Goal: Information Seeking & Learning: Find specific page/section

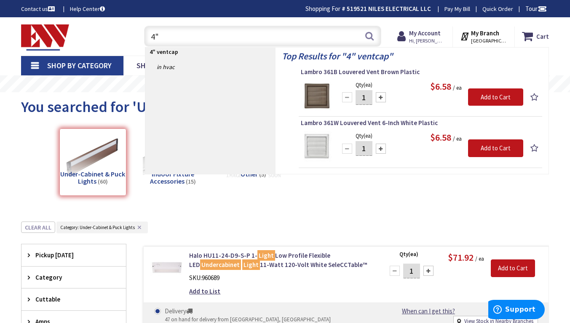
type input "4"
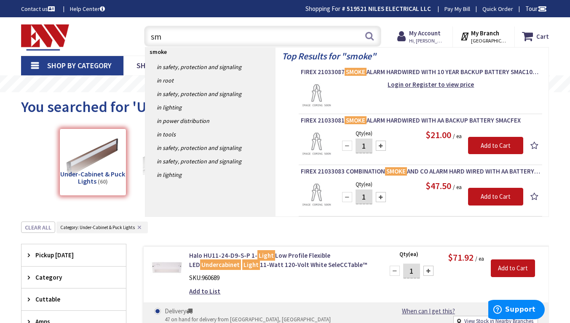
type input "s"
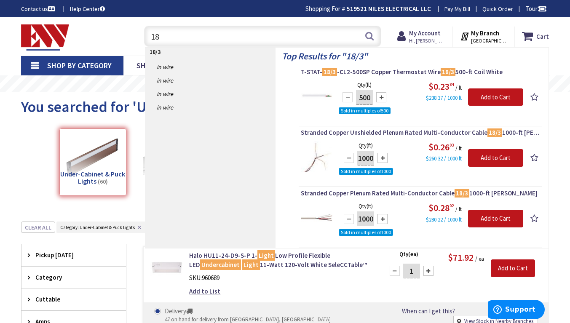
type input "1"
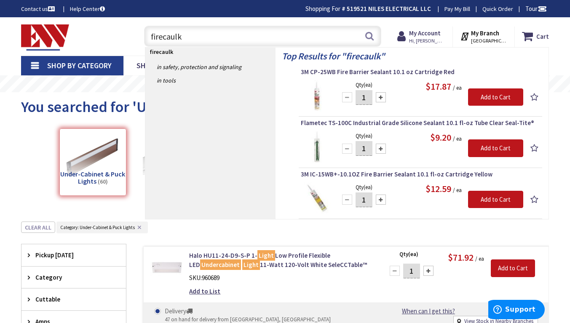
type input "firecaulk"
click at [369, 35] on button "Search" at bounding box center [369, 36] width 11 height 19
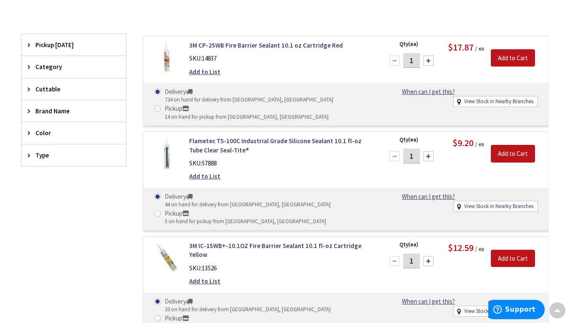
scroll to position [169, 0]
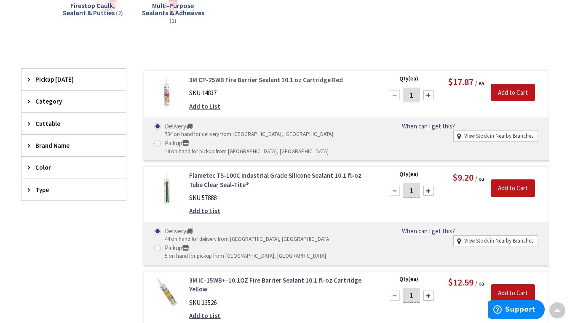
click at [253, 79] on link "3M CP-25WB Fire Barrier Sealant 10.1 oz Cartridge Red" at bounding box center [281, 79] width 184 height 9
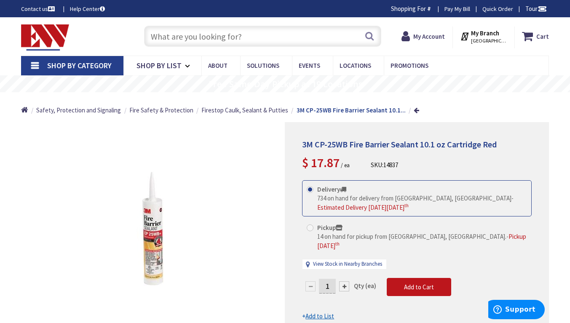
click at [181, 32] on input "text" at bounding box center [262, 36] width 237 height 21
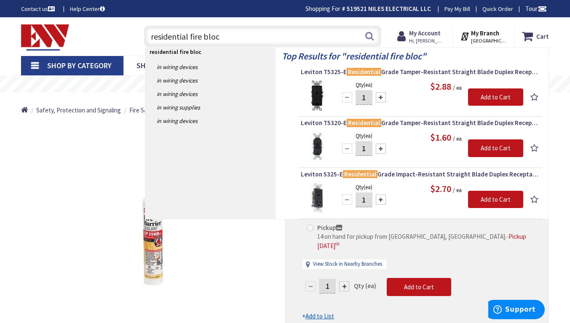
type input "residential fire block"
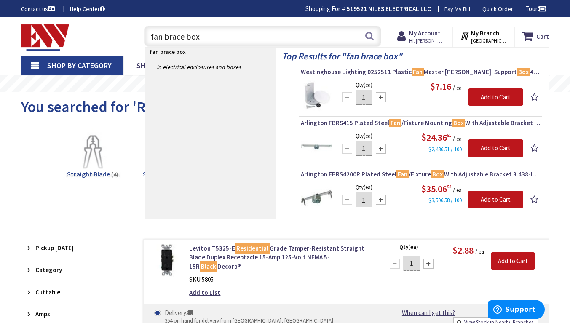
type input "fan brace box"
drag, startPoint x: 247, startPoint y: 38, endPoint x: 56, endPoint y: 62, distance: 192.7
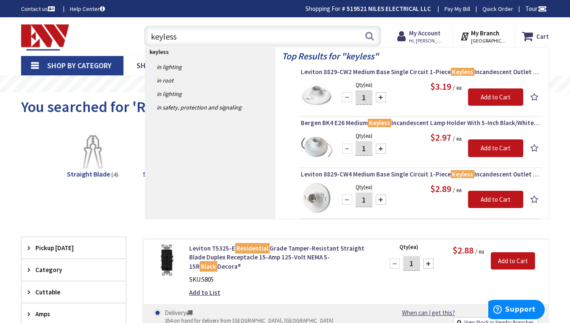
type input "keyless"
